Goal: Transaction & Acquisition: Purchase product/service

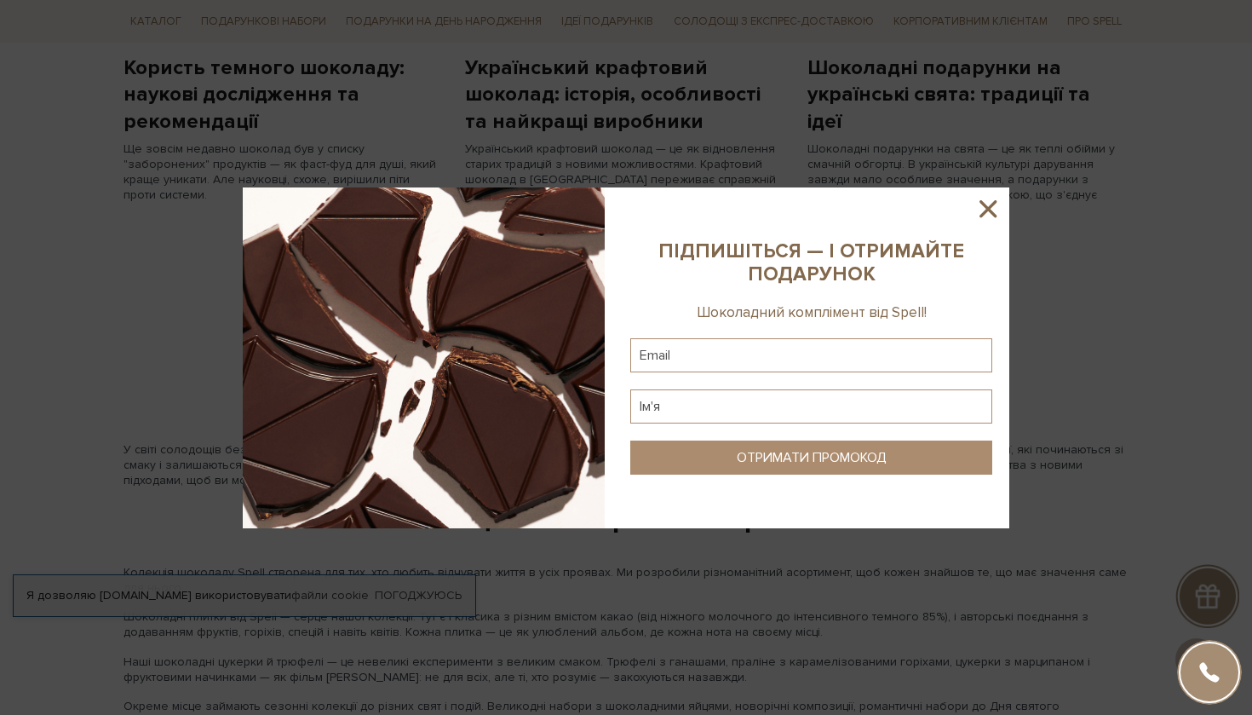
scroll to position [836, 0]
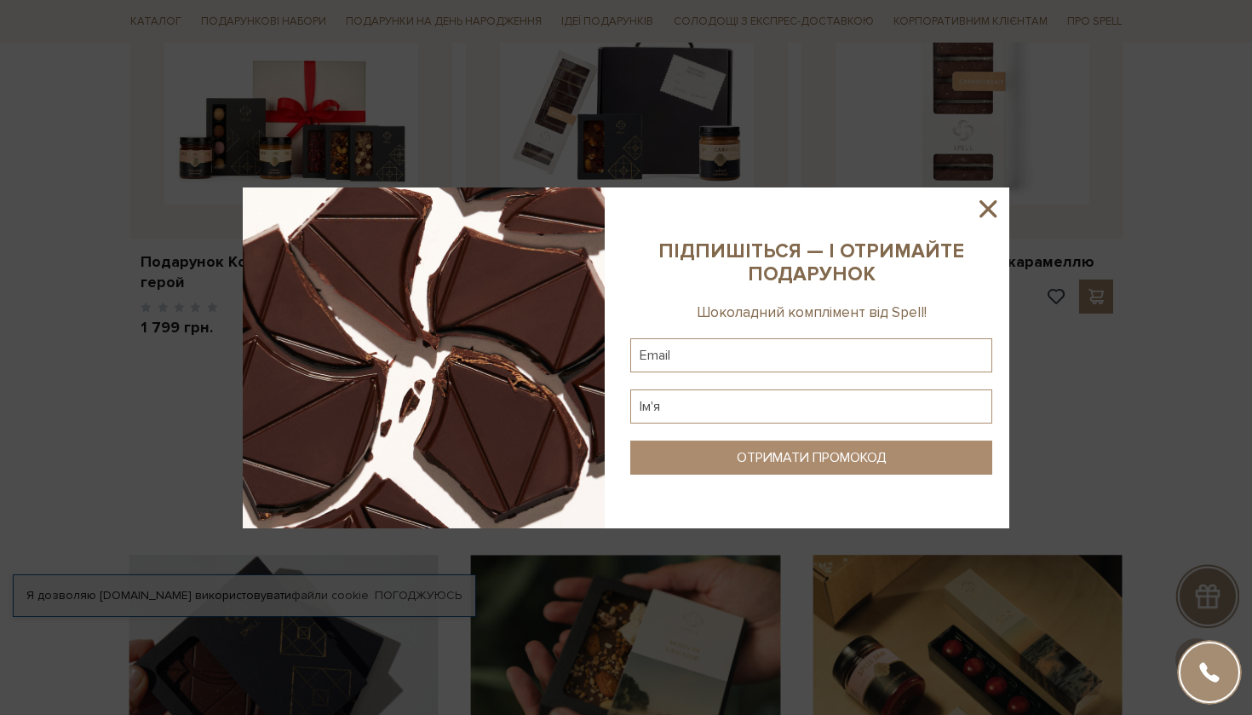
click at [992, 208] on icon at bounding box center [987, 208] width 29 height 29
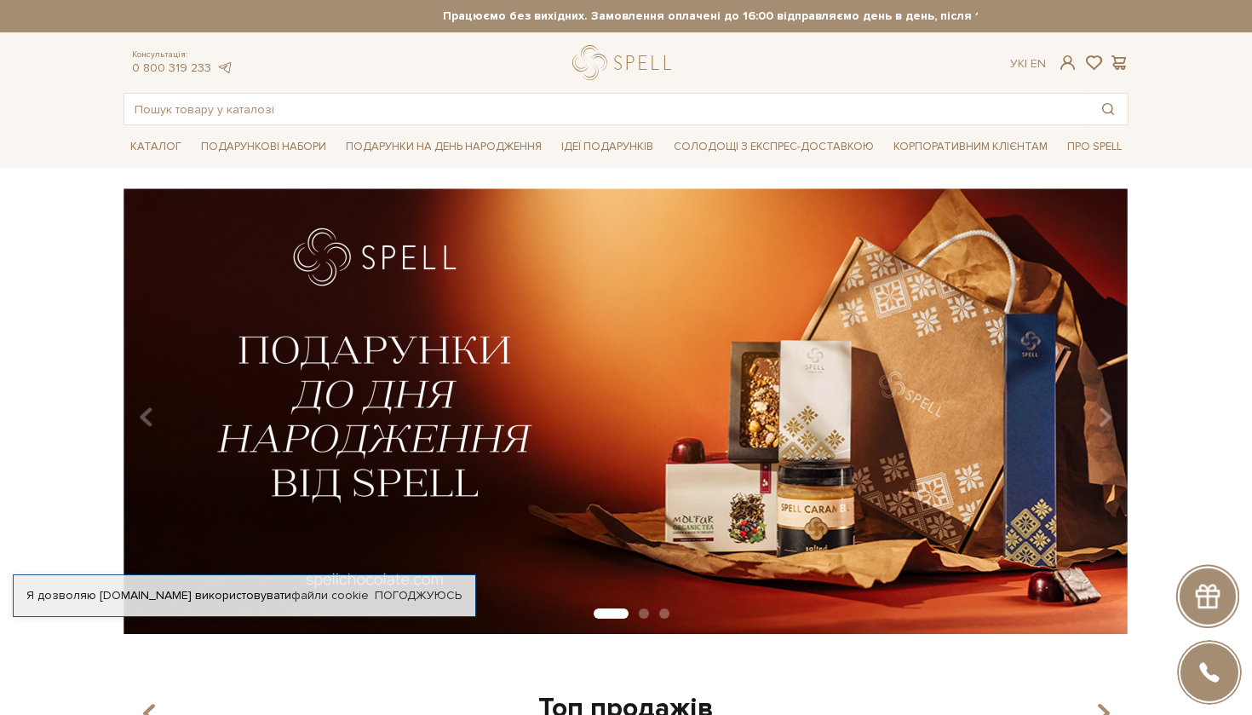
scroll to position [0, 0]
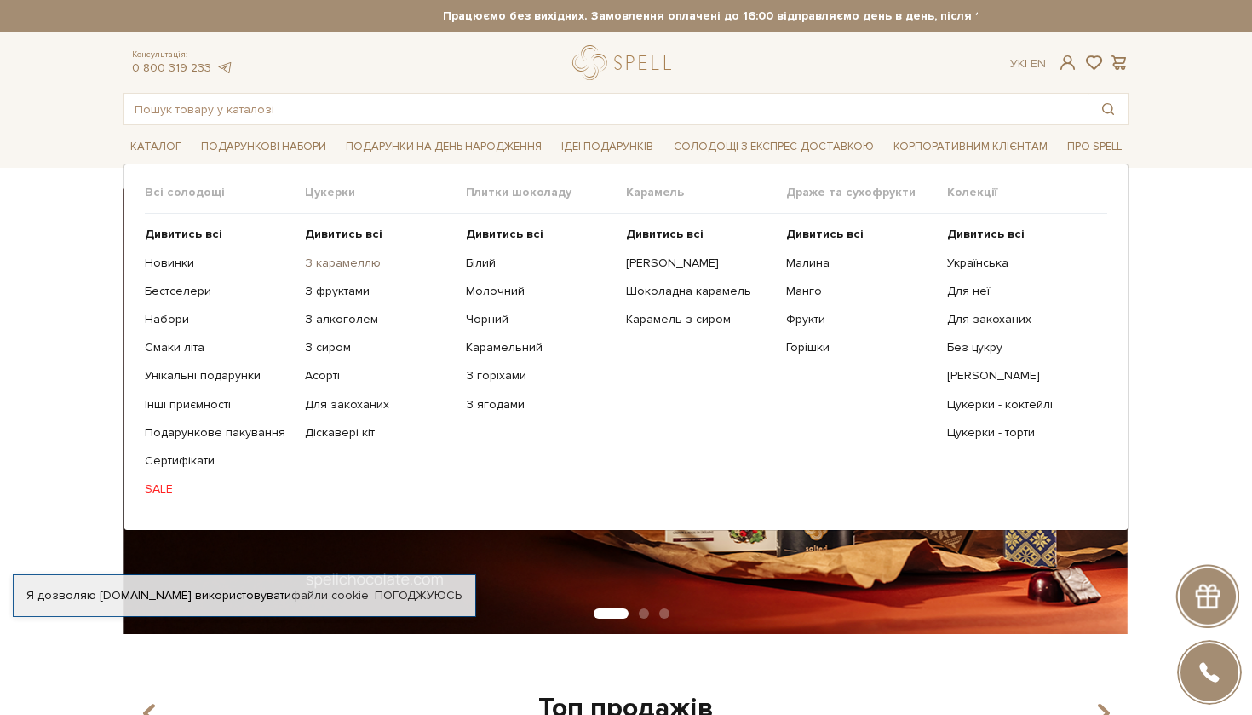
click at [336, 261] on link "З карамеллю" at bounding box center [378, 262] width 147 height 15
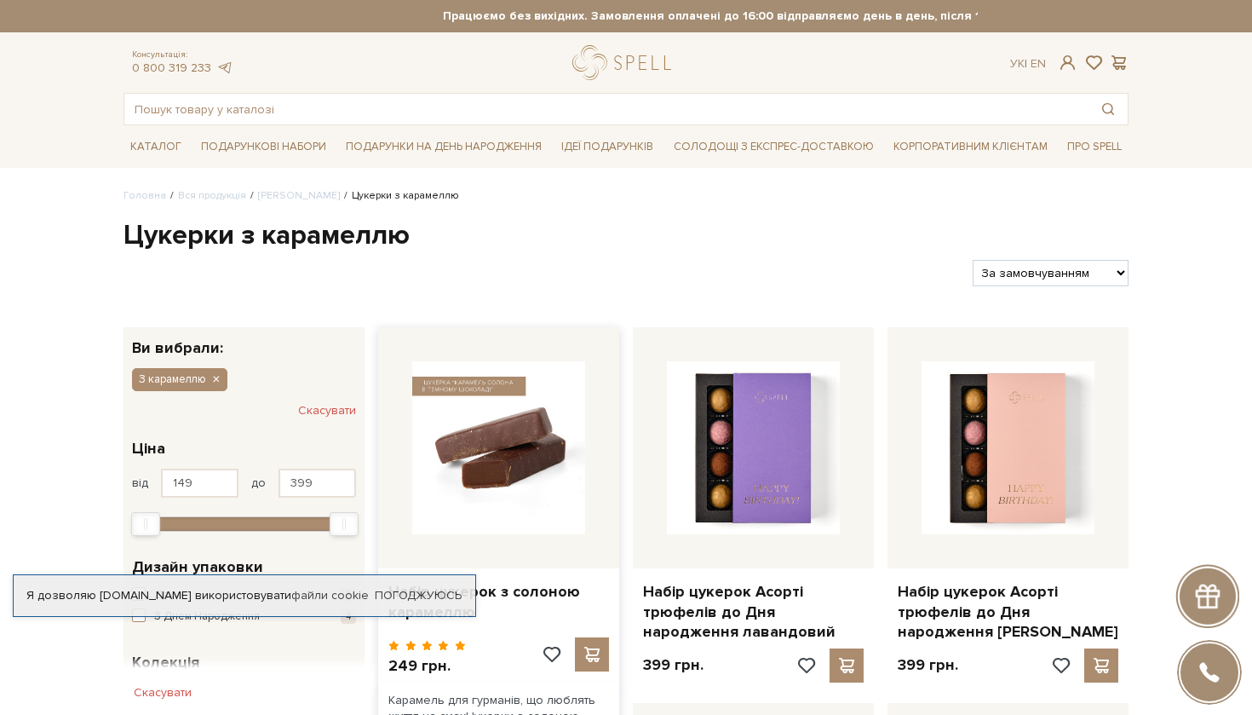
click at [536, 416] on img at bounding box center [498, 447] width 173 height 173
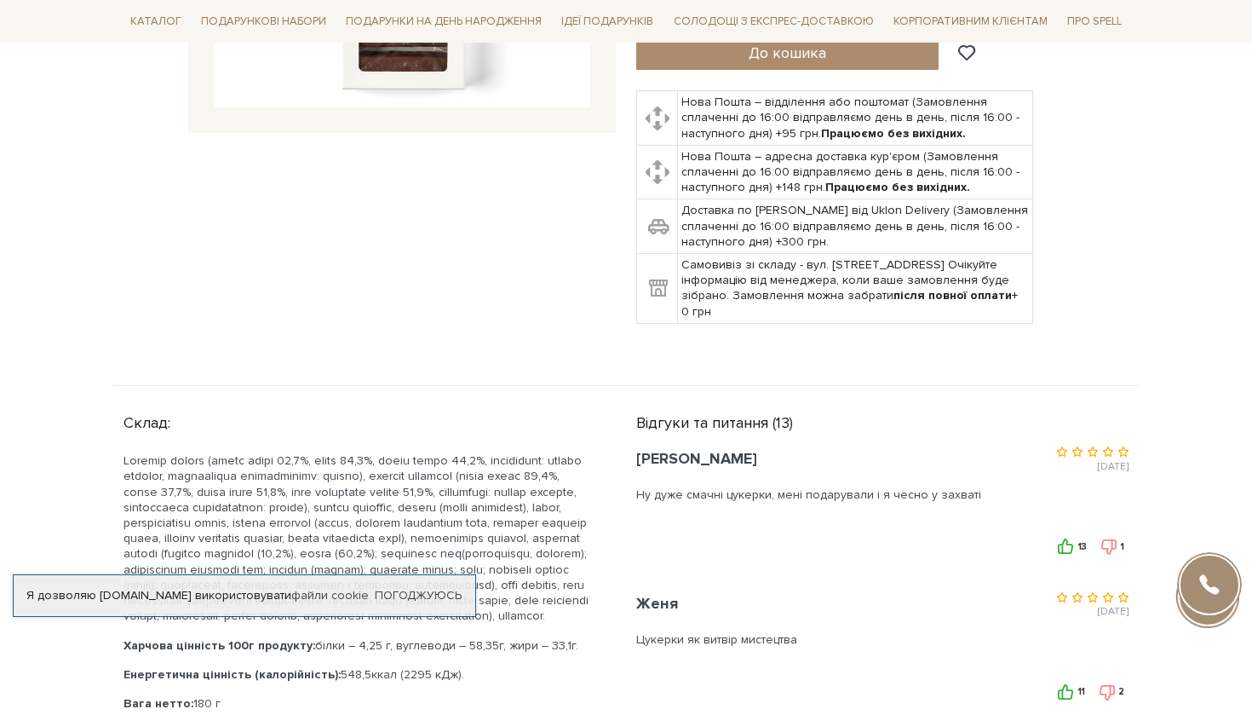
scroll to position [524, 0]
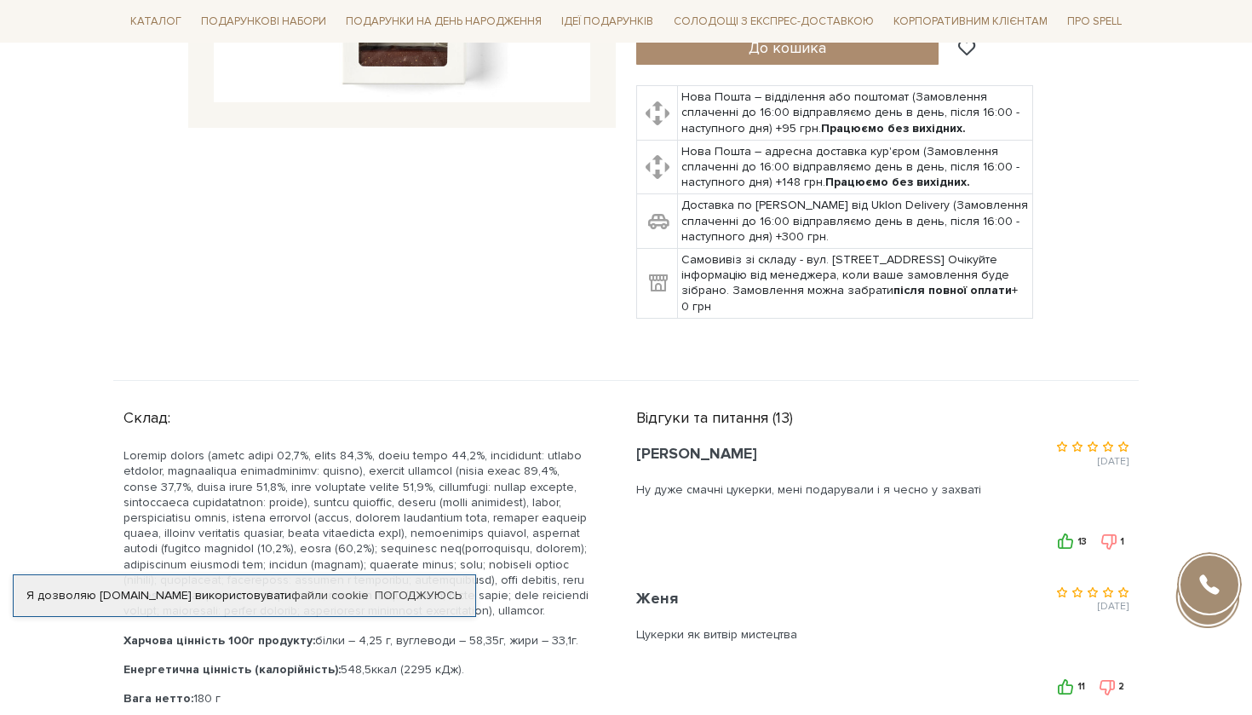
click at [286, 325] on div "Набір цукерок з солоною карамеллю 5/5" at bounding box center [369, 20] width 513 height 638
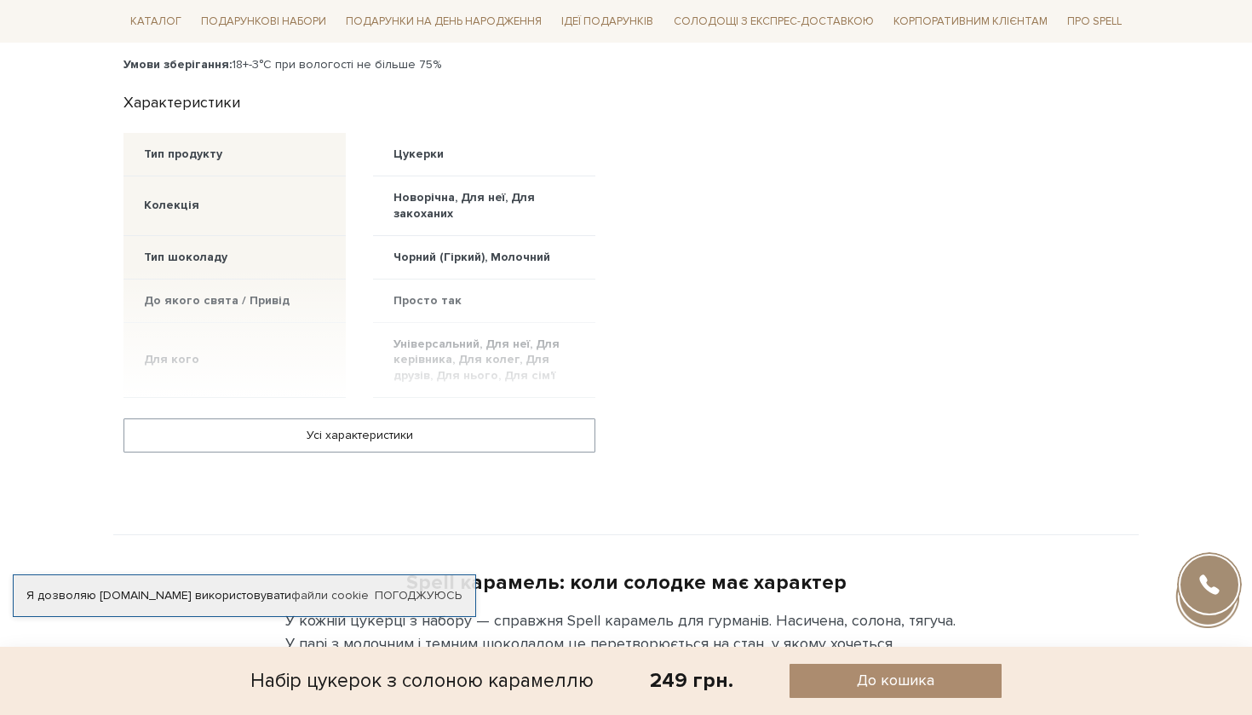
scroll to position [1262, 0]
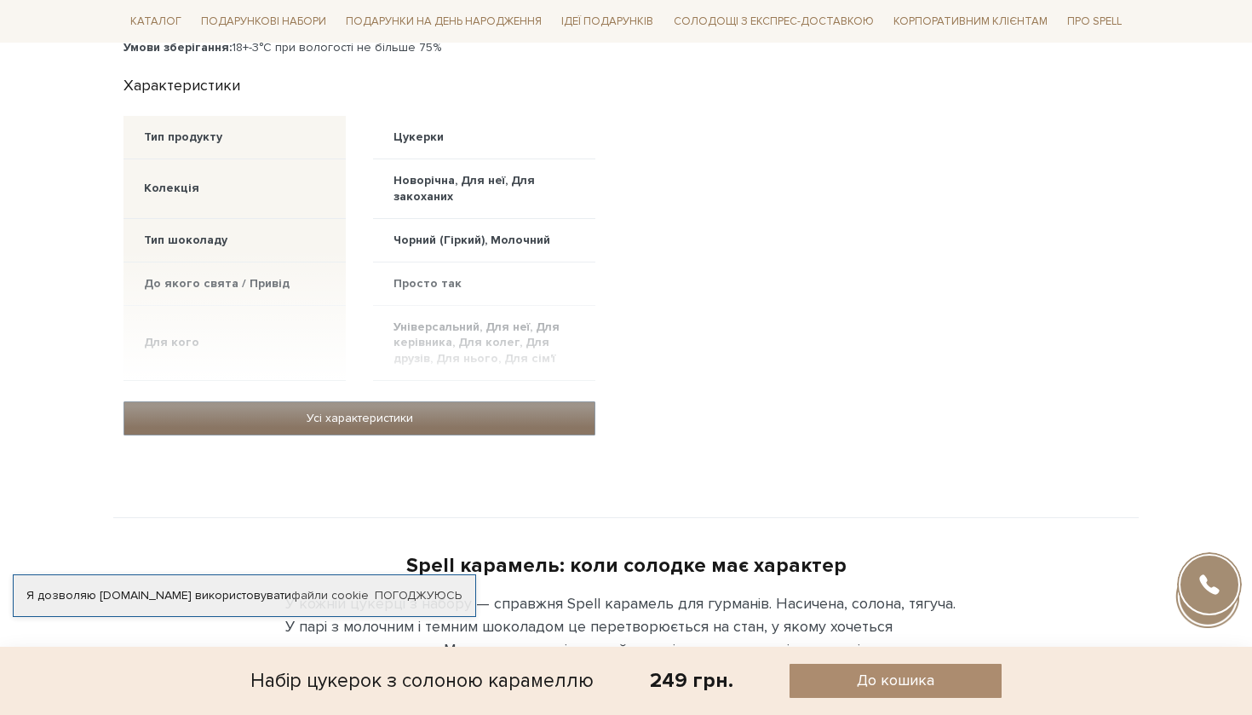
click at [475, 428] on link "Усі характеристики" at bounding box center [359, 418] width 470 height 32
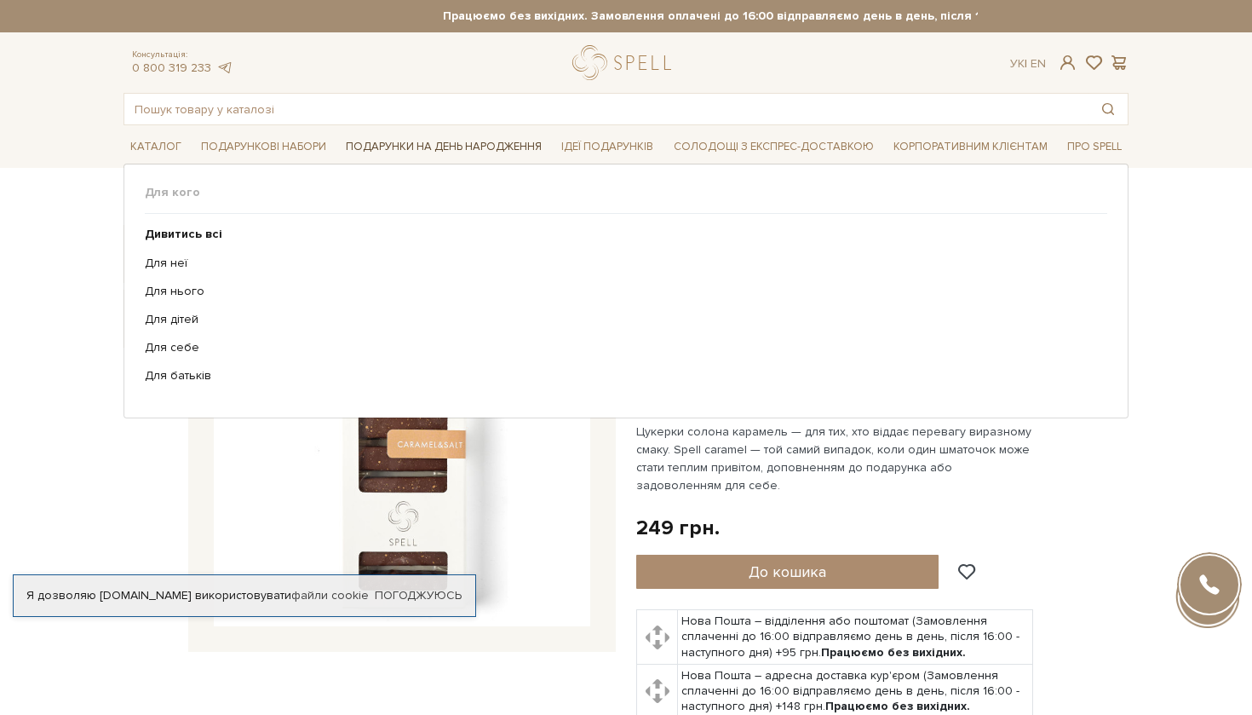
scroll to position [0, 0]
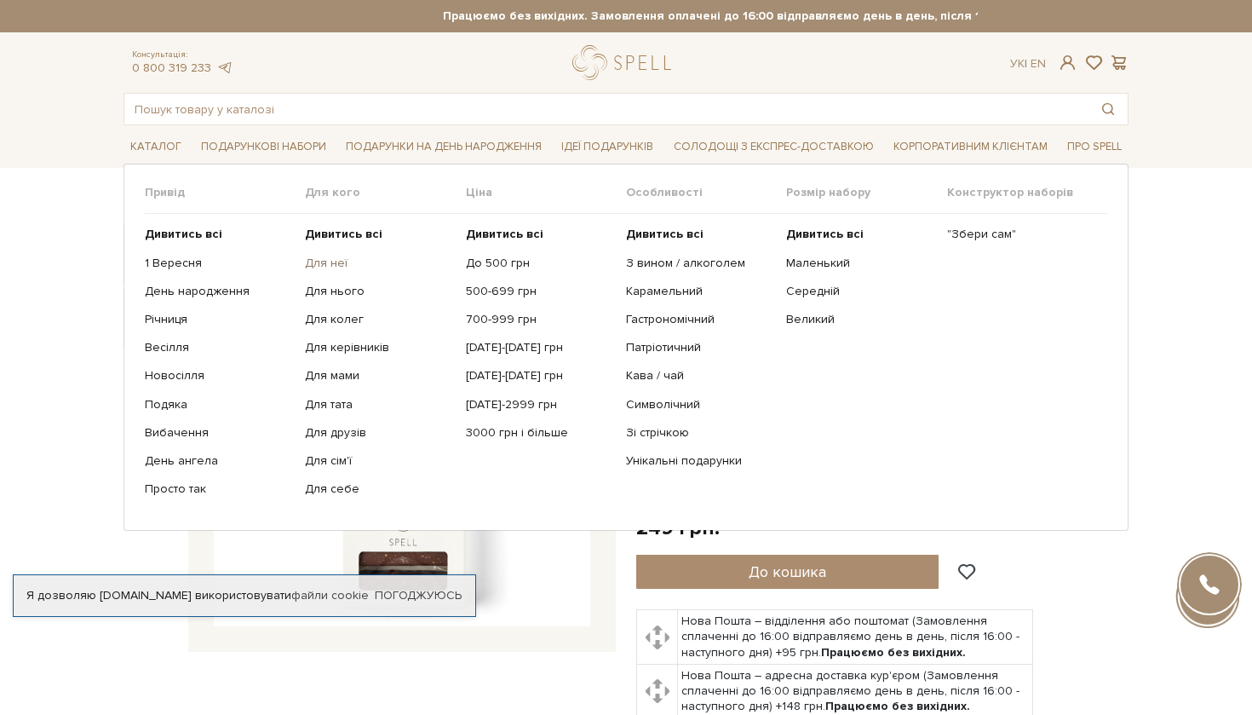
click at [330, 256] on link "Для неї" at bounding box center [378, 262] width 147 height 15
